Goal: Task Accomplishment & Management: Manage account settings

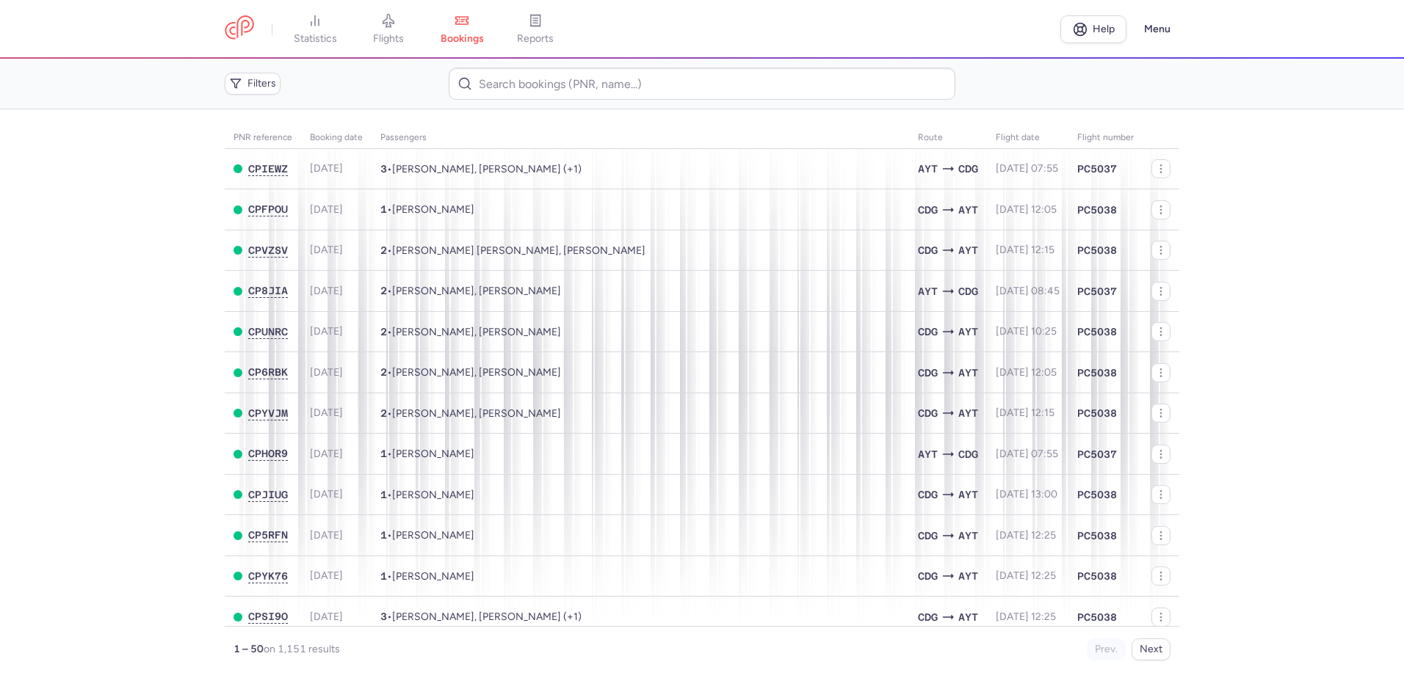
click at [392, 29] on link "flights" at bounding box center [388, 29] width 73 height 32
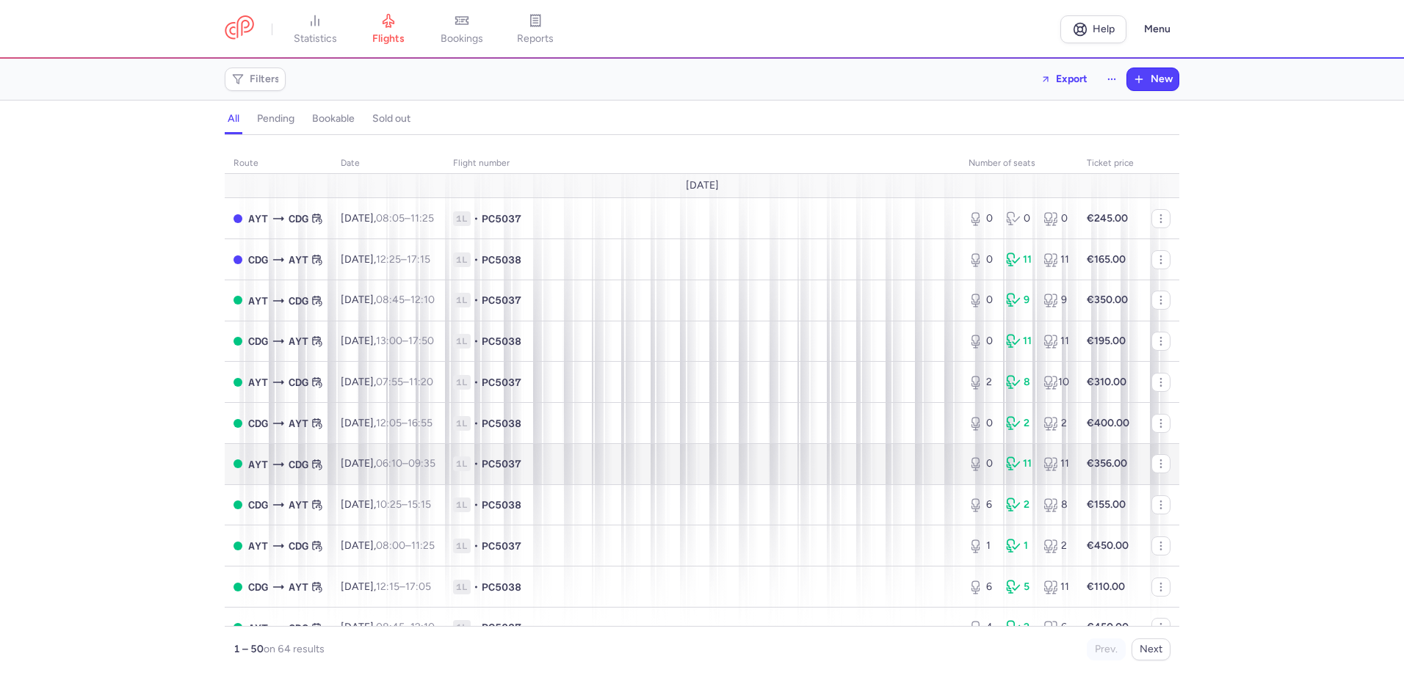
scroll to position [147, 0]
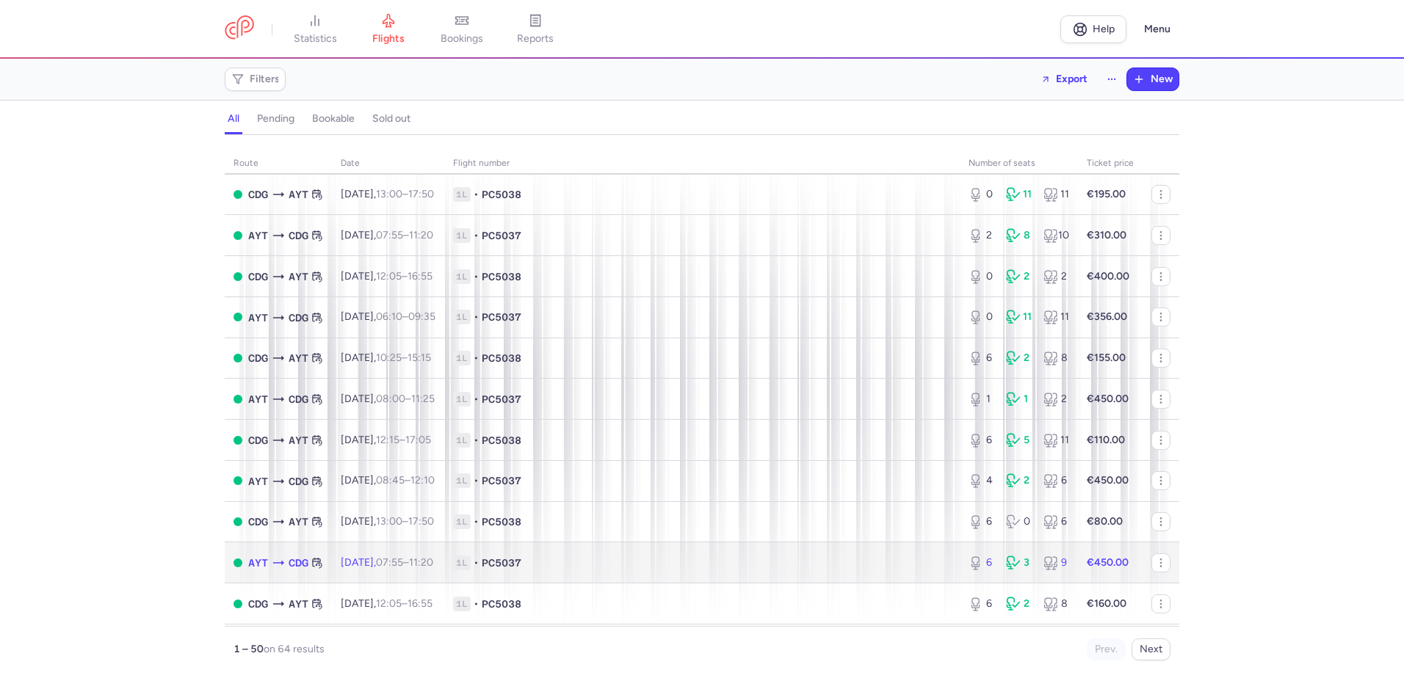
click at [647, 569] on span "1L • PC5037" at bounding box center [702, 563] width 498 height 15
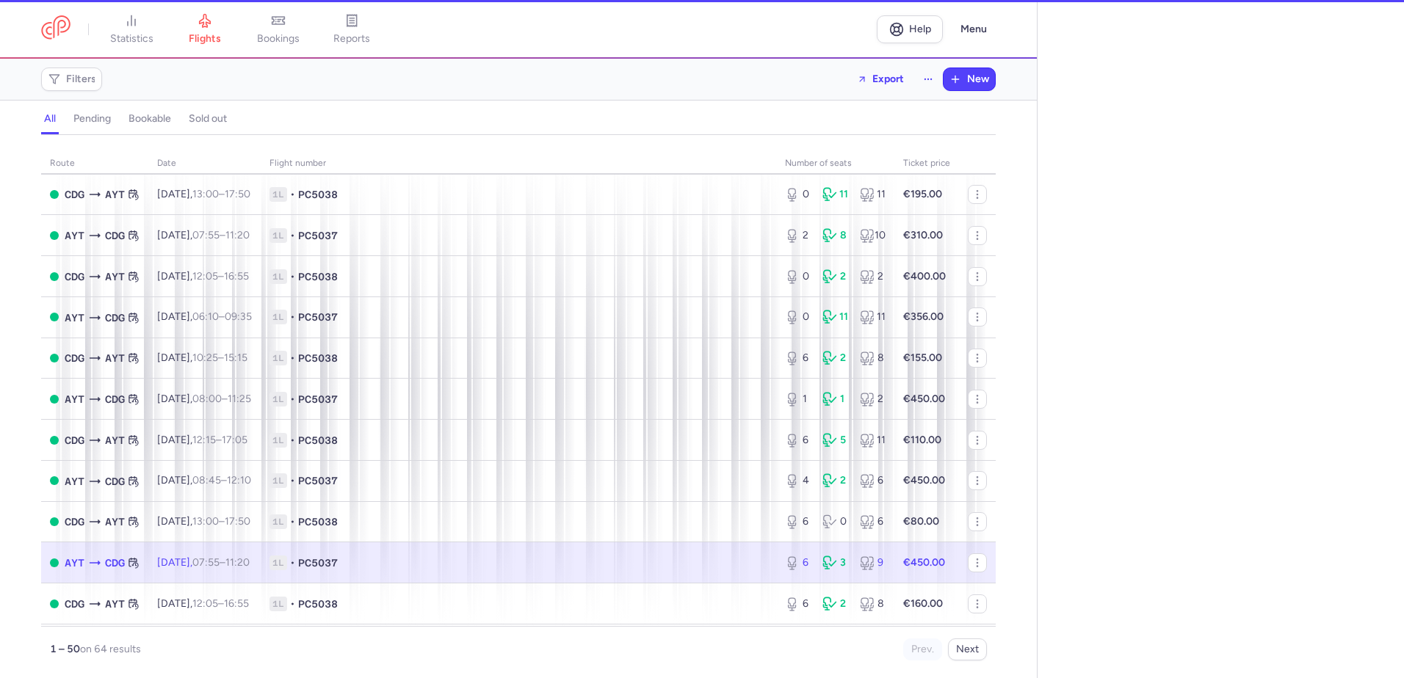
select select "hours"
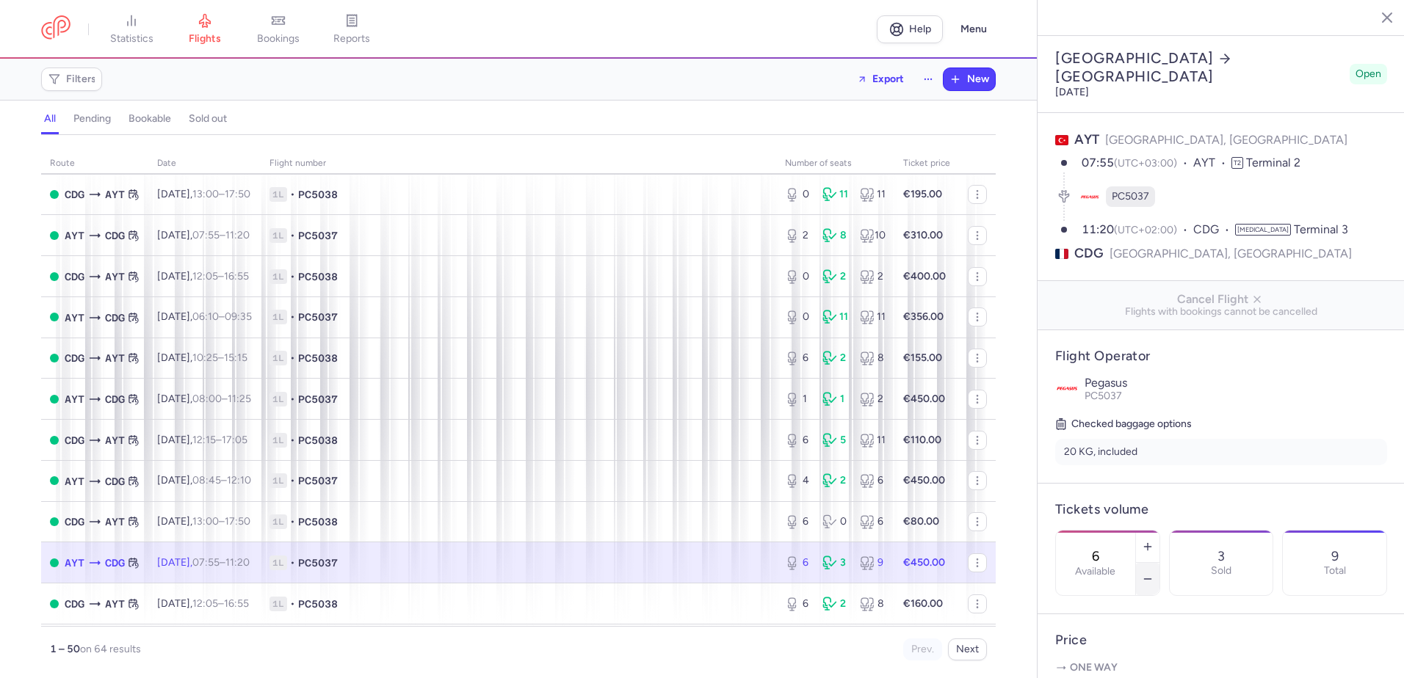
click at [1153, 573] on icon "button" at bounding box center [1148, 579] width 12 height 12
type input "3"
click at [1117, 651] on span "Save changes" at bounding box center [1103, 649] width 73 height 13
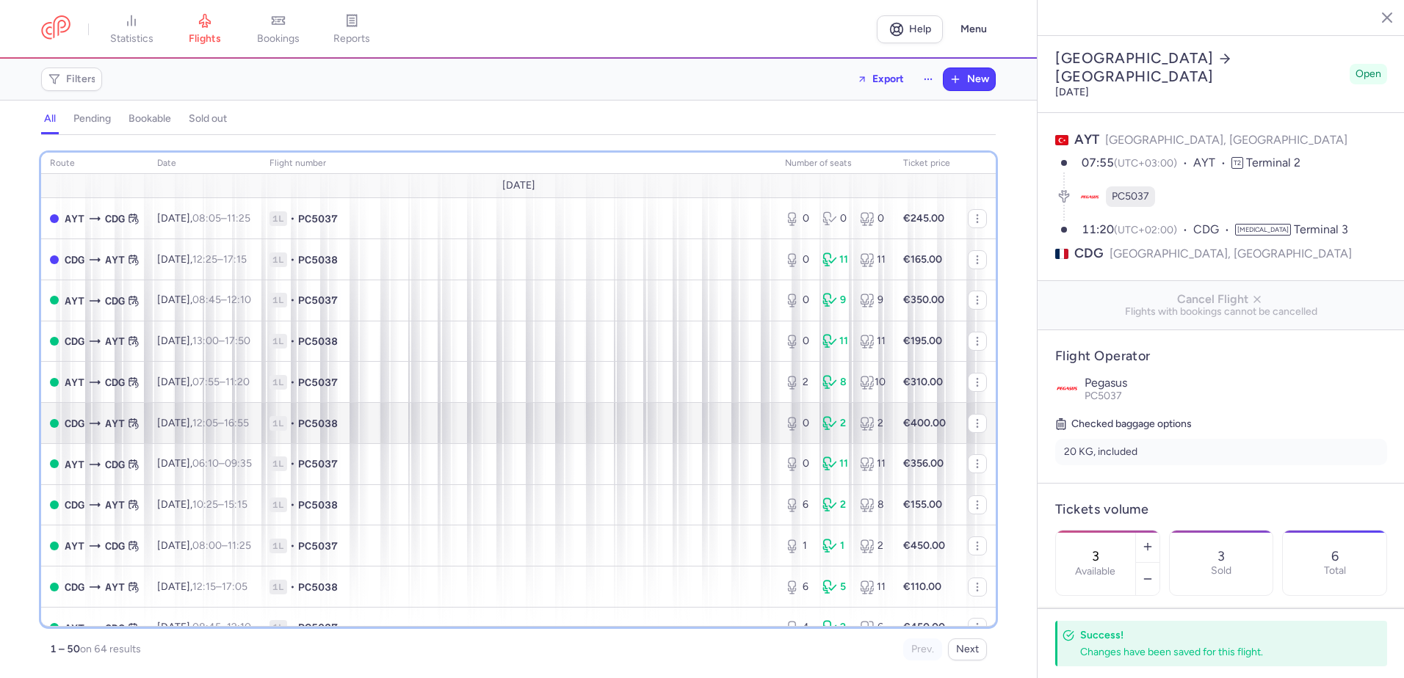
scroll to position [73, 0]
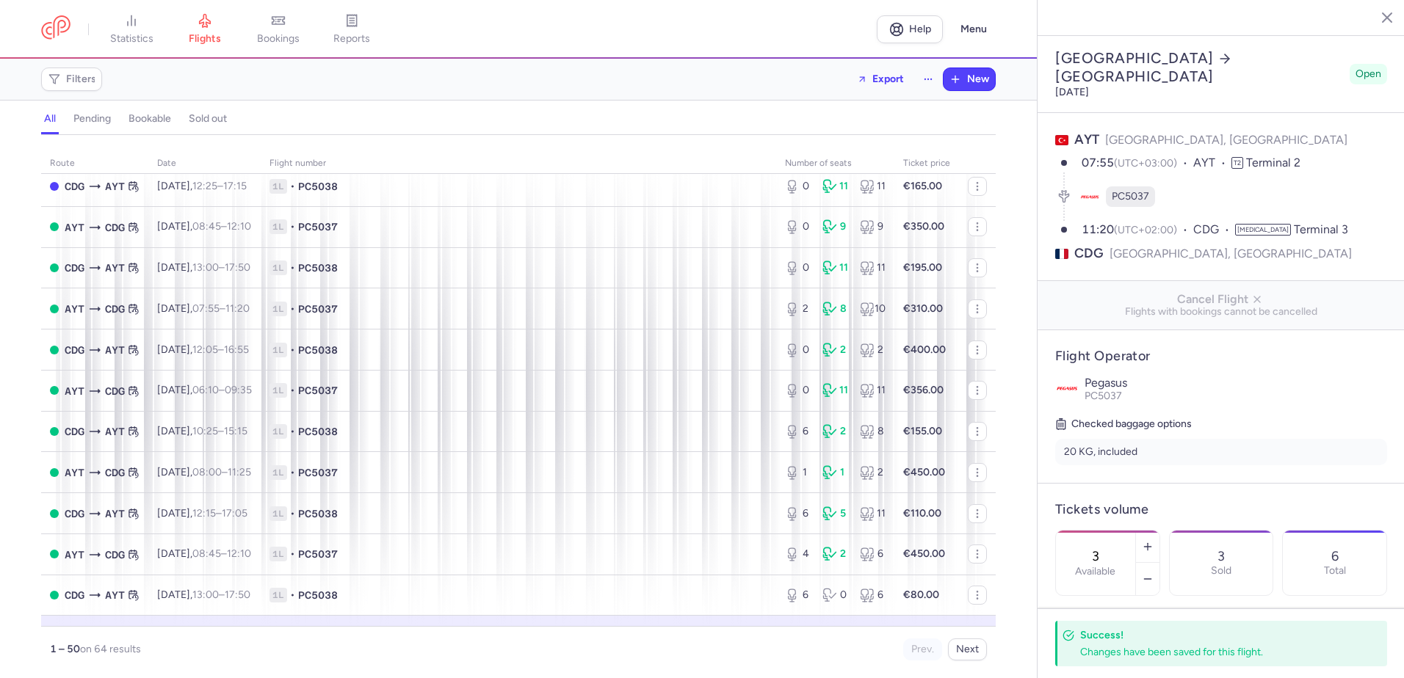
click at [1379, 18] on icon "button" at bounding box center [1375, 17] width 15 height 15
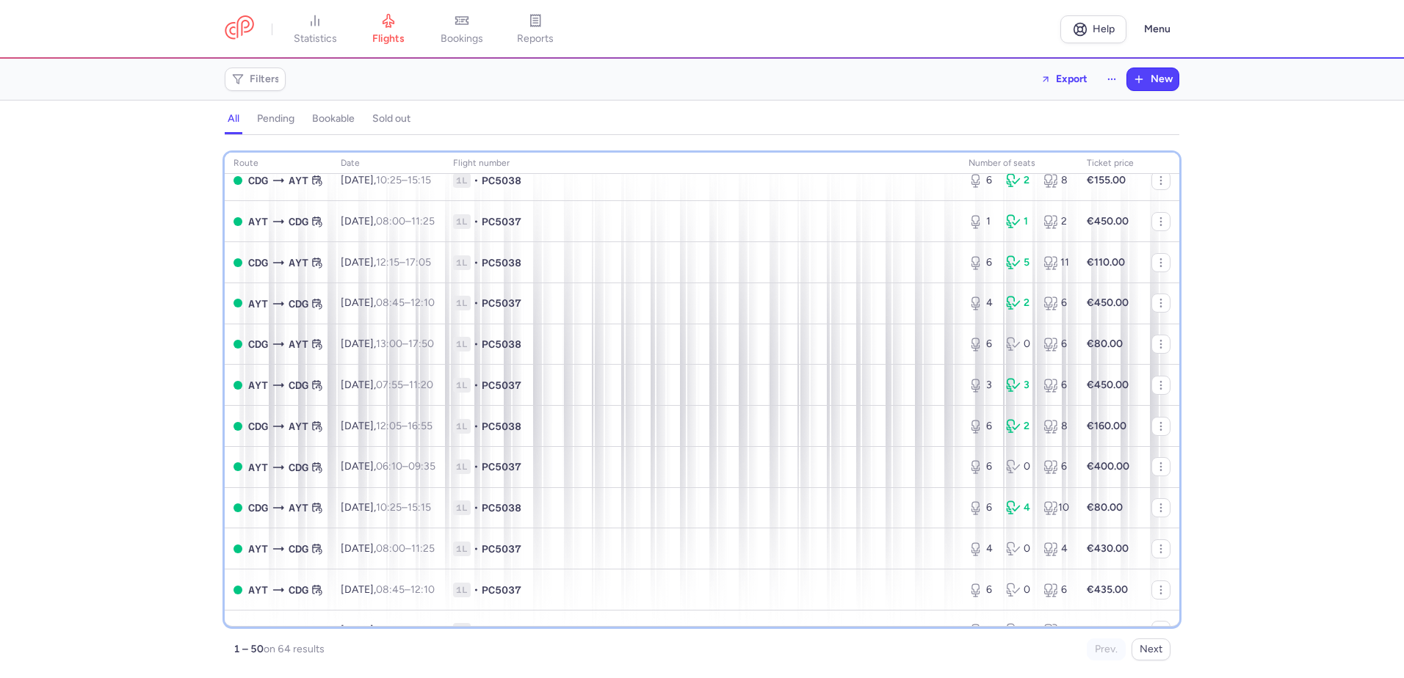
scroll to position [343, 0]
